Goal: Use online tool/utility

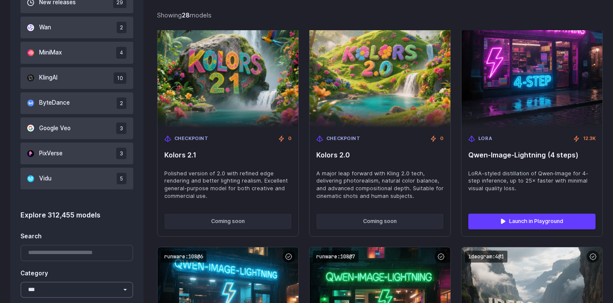
scroll to position [494, 0]
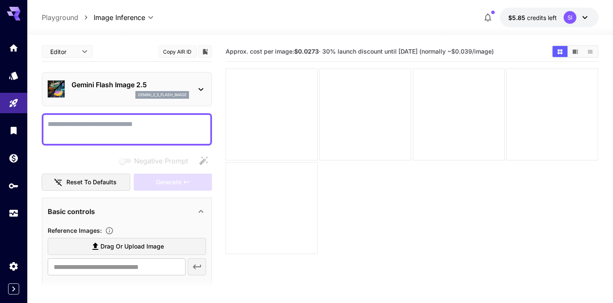
click at [94, 122] on textarea "Negative Prompt" at bounding box center [127, 129] width 158 height 20
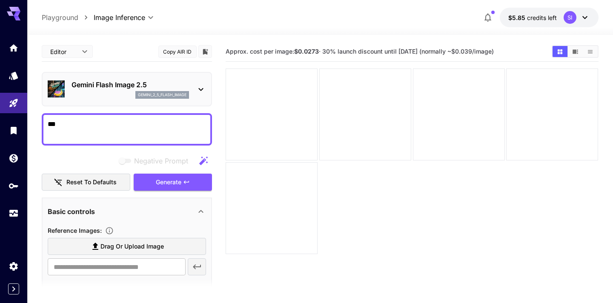
type textarea "****"
type textarea "***"
